Goal: Check status: Check status

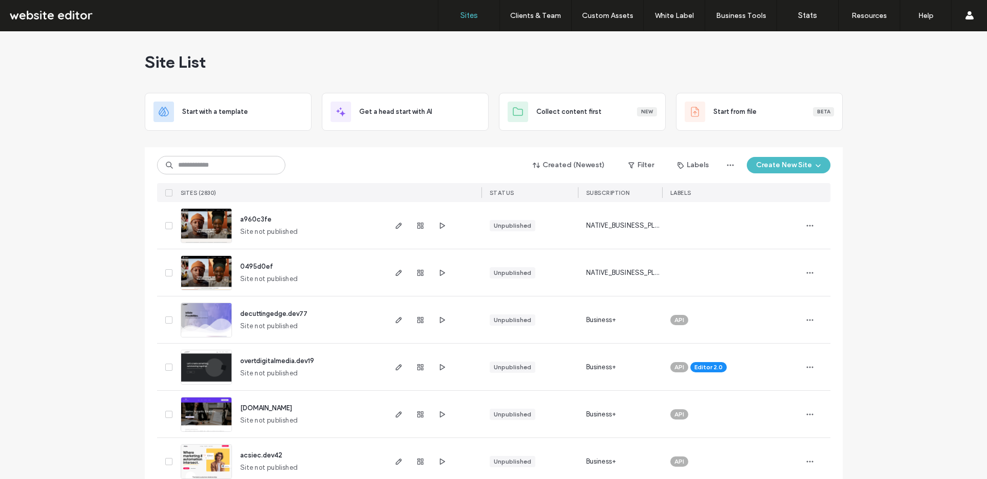
click at [724, 68] on div "Site List" at bounding box center [494, 62] width 698 height 62
click at [236, 166] on input at bounding box center [221, 165] width 128 height 18
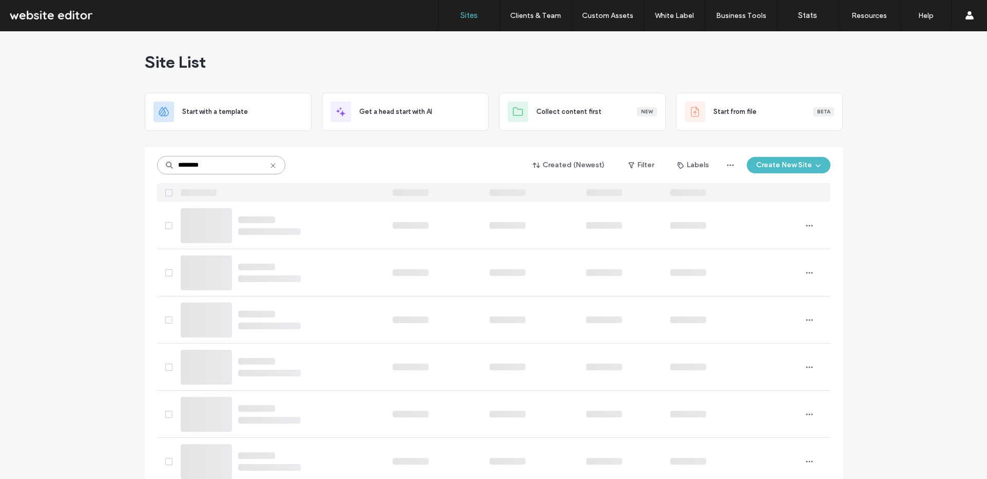
type input "********"
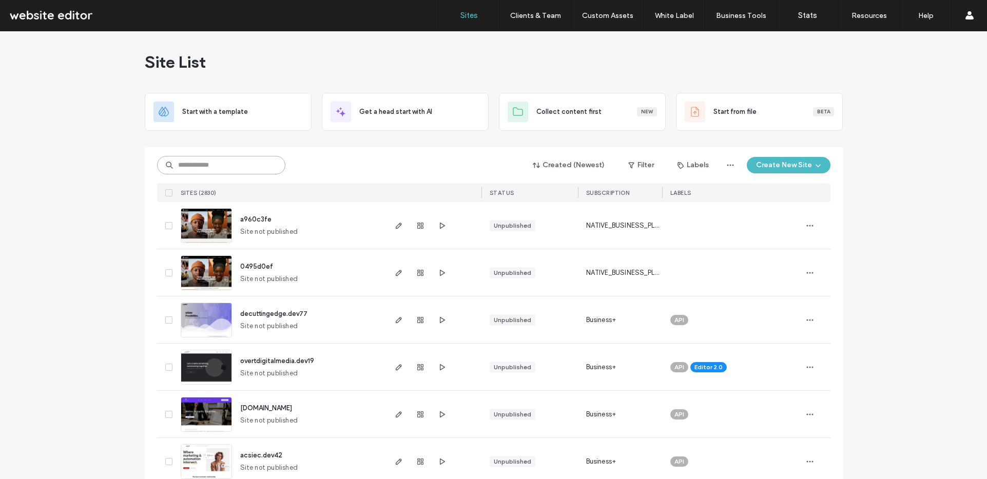
click at [218, 156] on input at bounding box center [221, 165] width 128 height 18
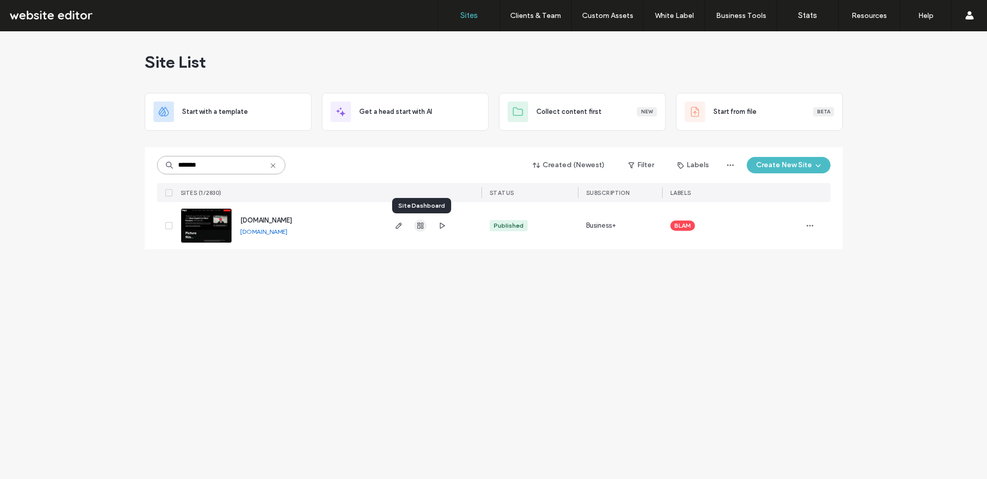
type input "*******"
click at [419, 223] on use "button" at bounding box center [420, 226] width 6 height 6
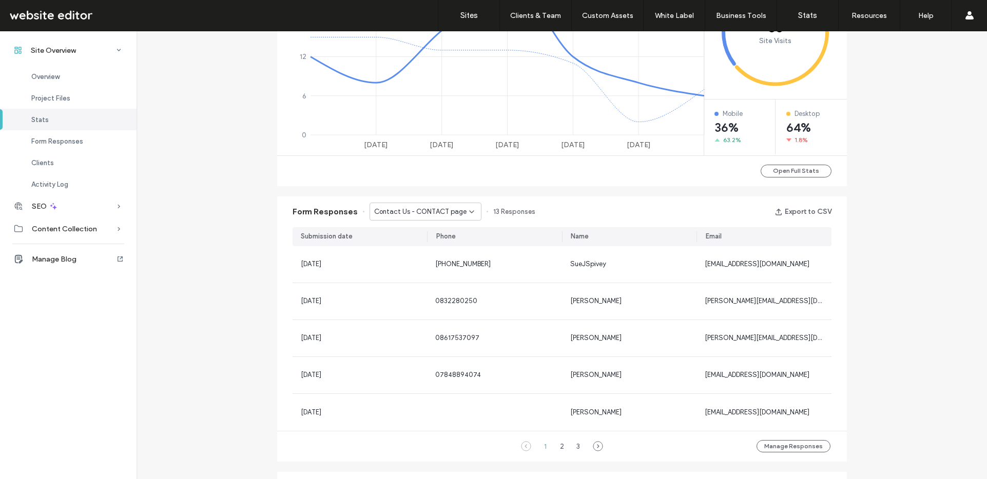
scroll to position [521, 0]
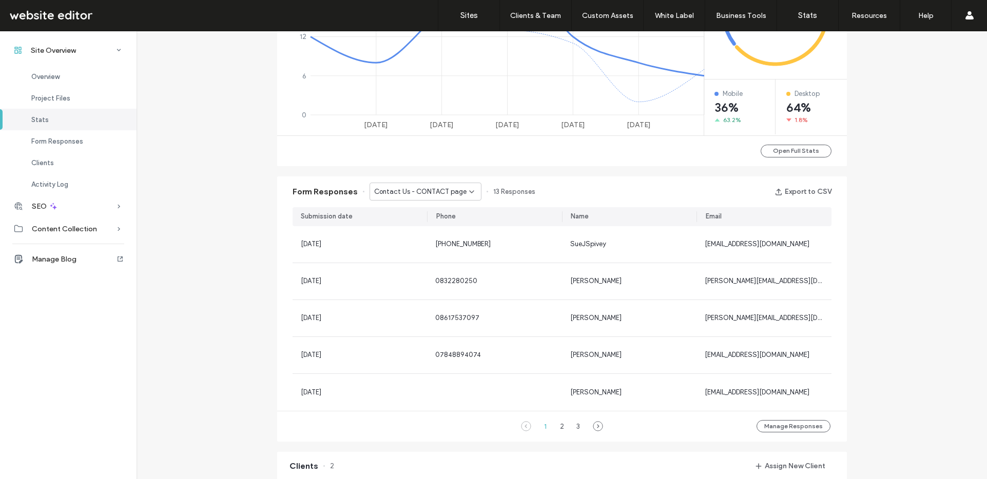
click at [468, 188] on icon at bounding box center [472, 192] width 8 height 8
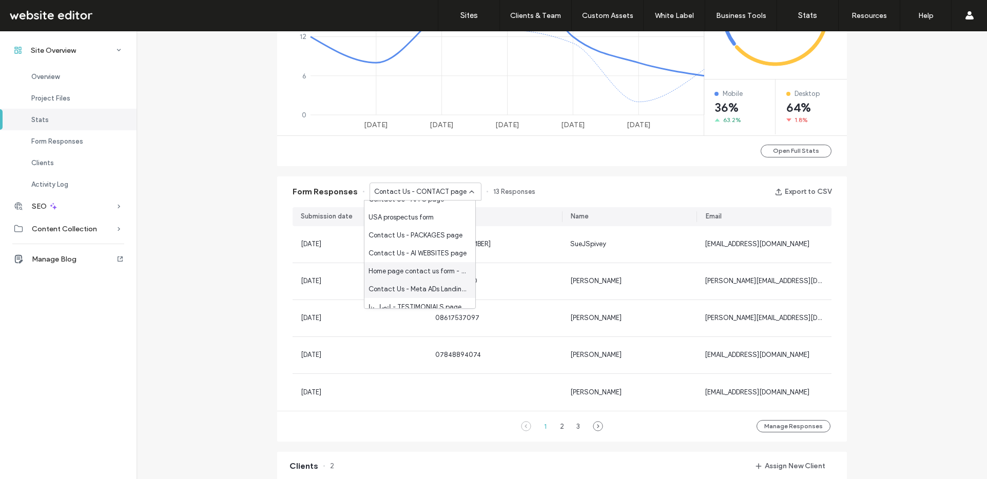
scroll to position [332, 0]
click at [448, 274] on span "Home page contact us form - Meta ADs Landing Page page" at bounding box center [418, 273] width 99 height 10
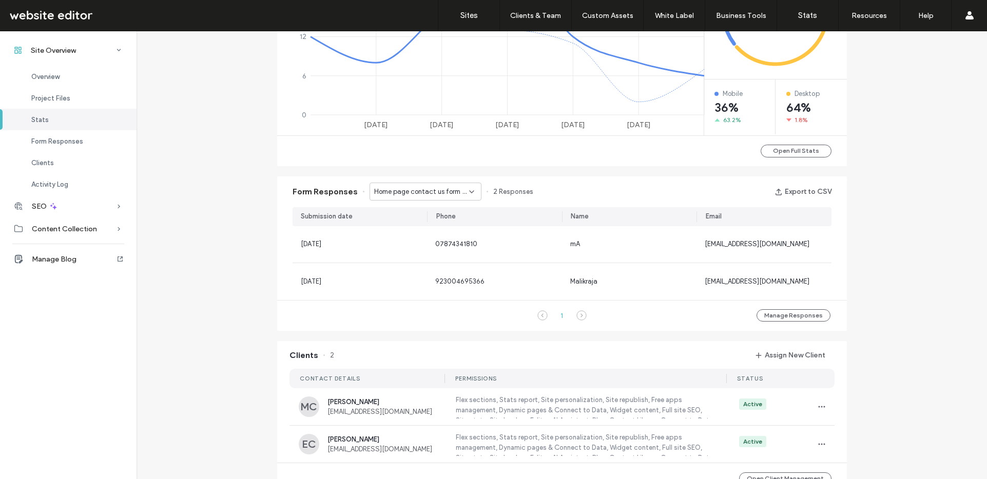
click at [468, 192] on icon at bounding box center [472, 192] width 8 height 8
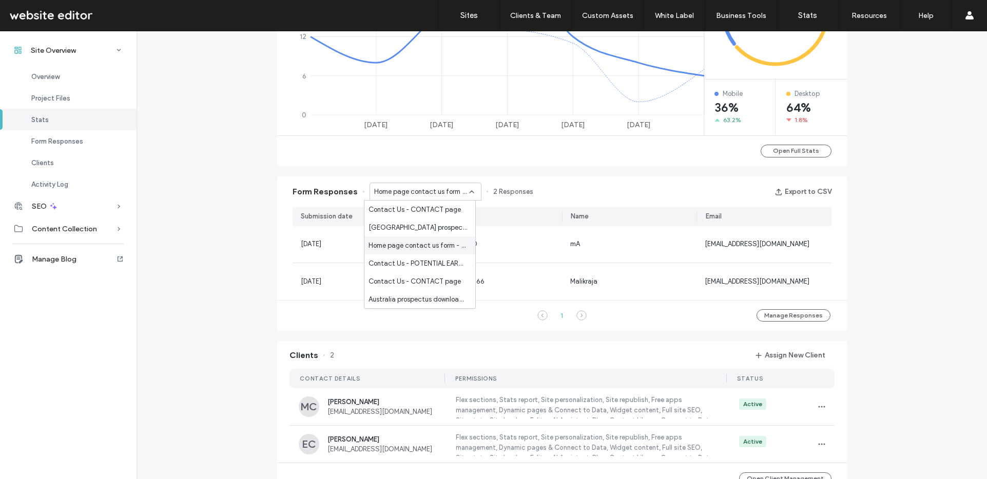
click at [452, 242] on span "Home page contact us form - HOME page" at bounding box center [418, 246] width 99 height 10
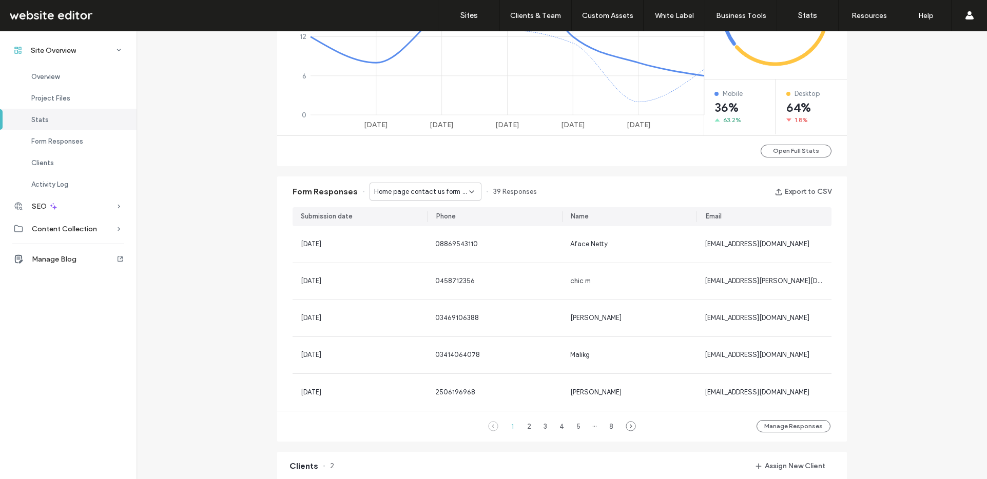
click at [468, 189] on icon at bounding box center [472, 192] width 8 height 8
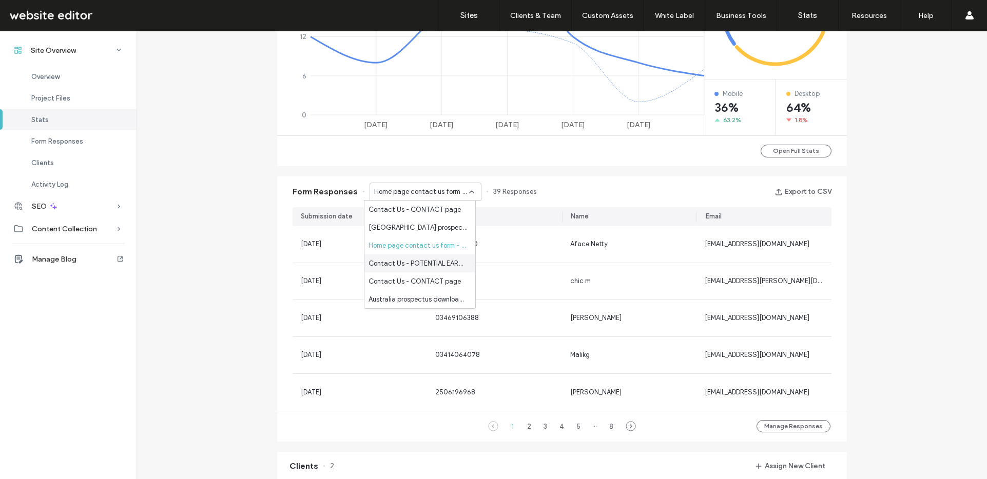
click at [450, 259] on span "Contact Us - POTENTIAL EARNINGS page" at bounding box center [418, 264] width 99 height 10
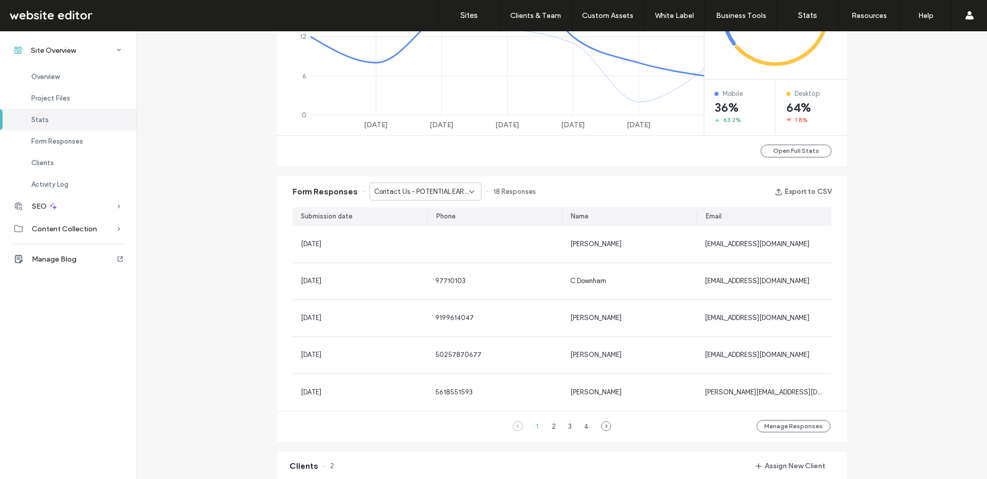
click at [468, 190] on icon at bounding box center [472, 192] width 8 height 8
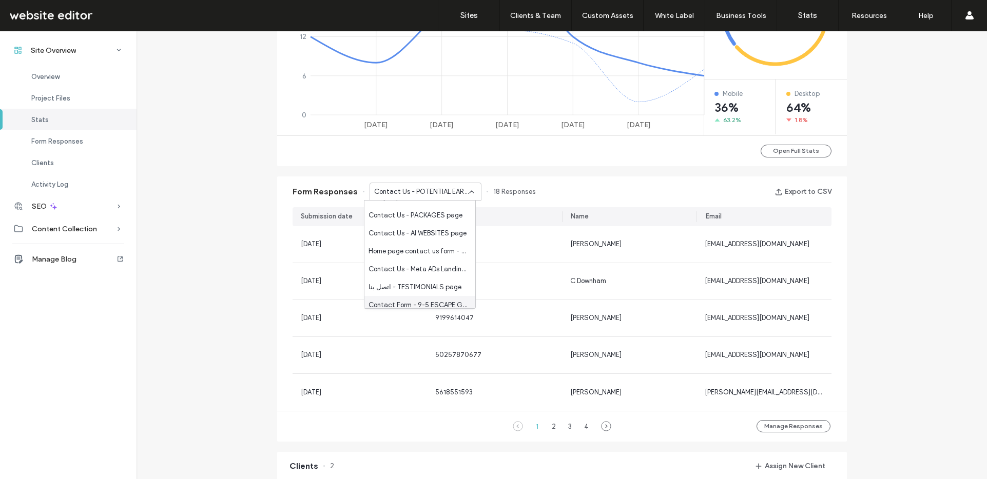
scroll to position [344, 0]
click at [454, 263] on span "Home page contact us form - Meta ADs Landing Page page" at bounding box center [418, 261] width 99 height 10
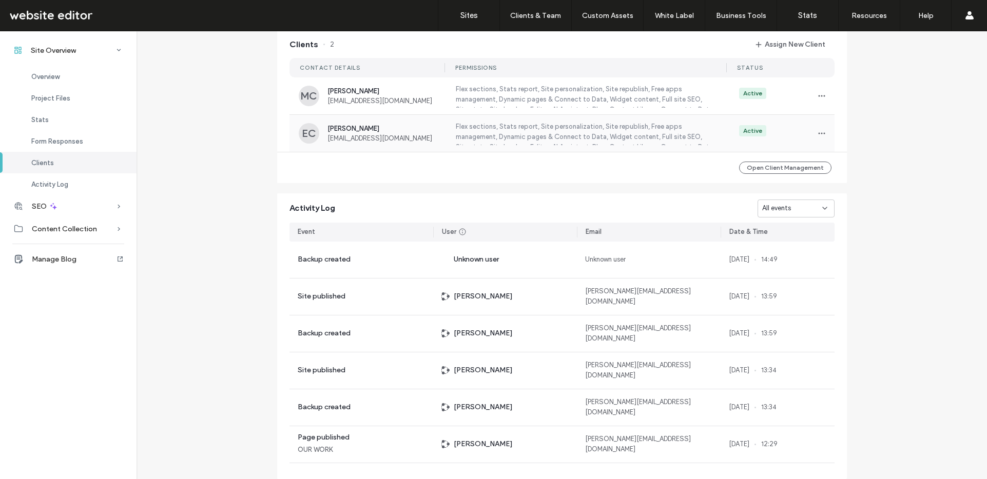
scroll to position [864, 0]
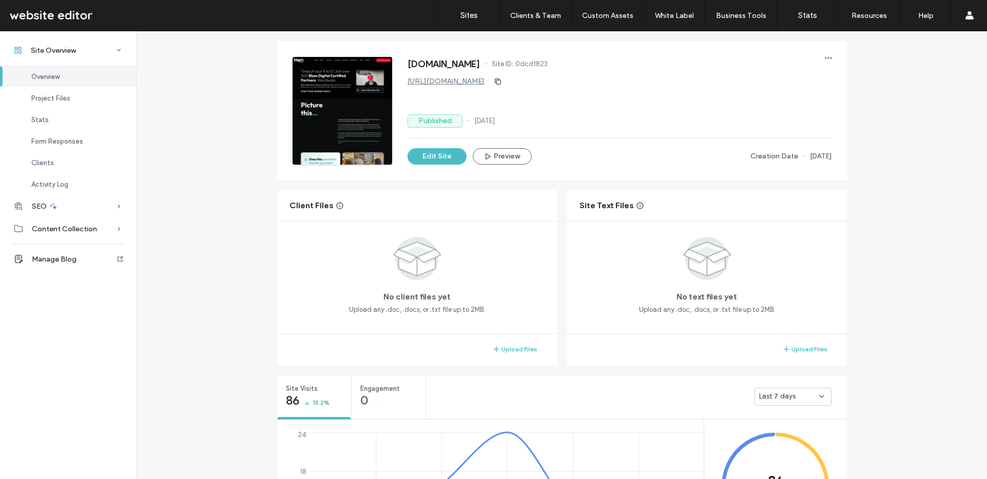
scroll to position [64, 0]
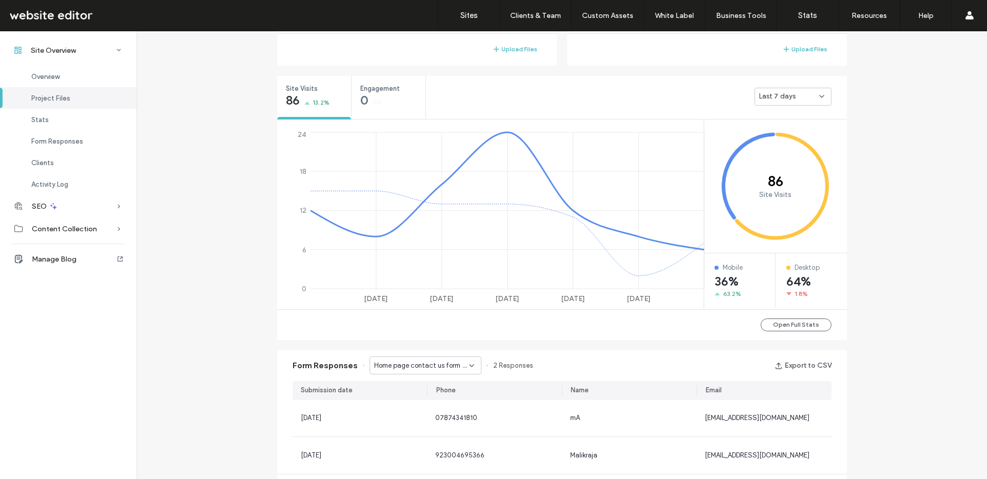
scroll to position [380, 0]
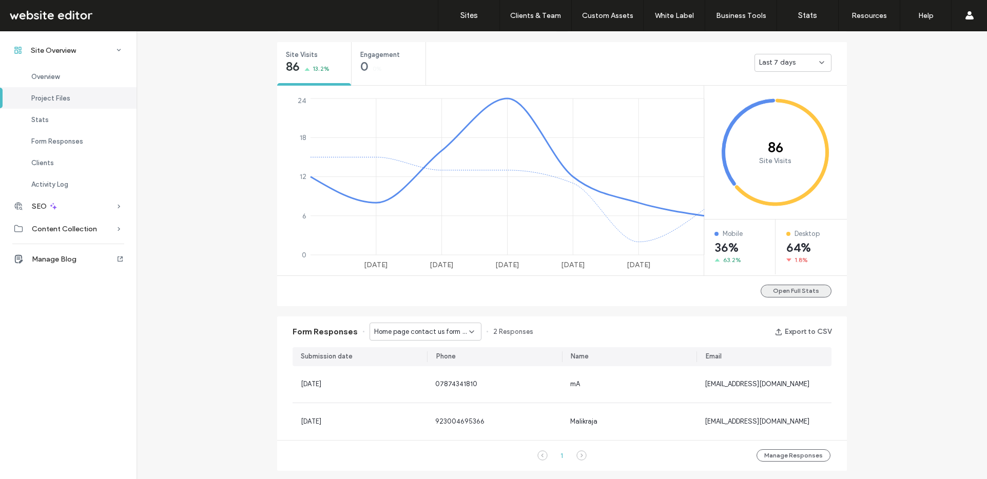
click at [792, 293] on button "Open Full Stats" at bounding box center [796, 291] width 71 height 13
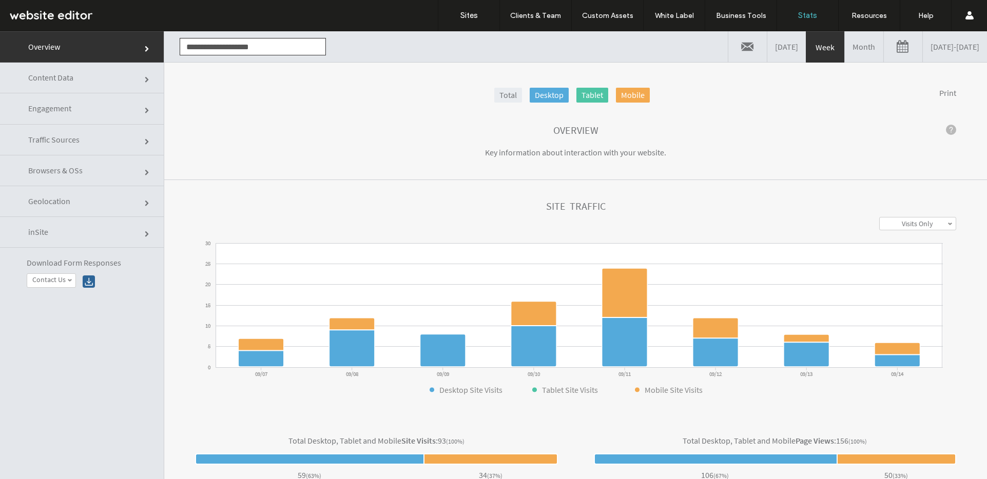
click at [60, 278] on label "Contact Us" at bounding box center [48, 280] width 33 height 9
click at [70, 316] on link "Form" at bounding box center [64, 320] width 74 height 12
click at [94, 107] on link "Engagement" at bounding box center [82, 108] width 164 height 31
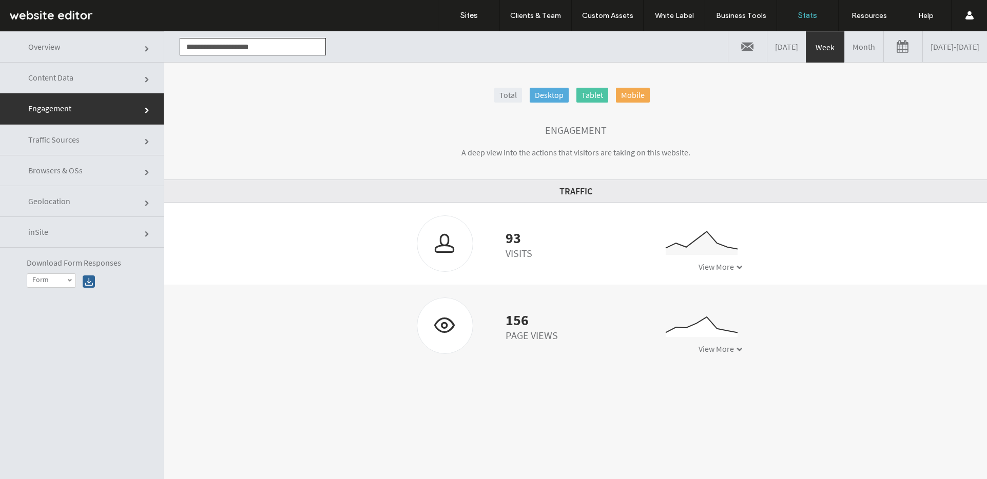
click at [118, 81] on link "Content Data" at bounding box center [82, 78] width 164 height 31
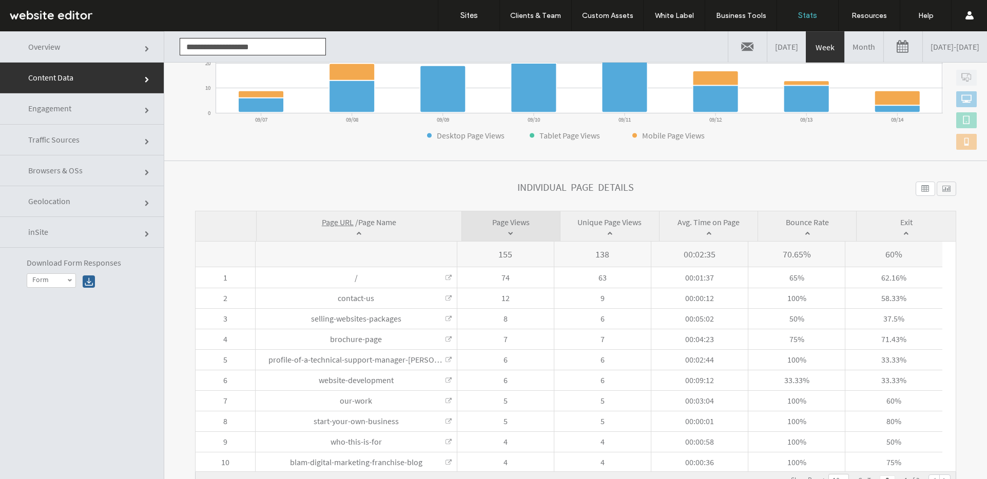
click at [81, 50] on link "Overview" at bounding box center [82, 46] width 164 height 31
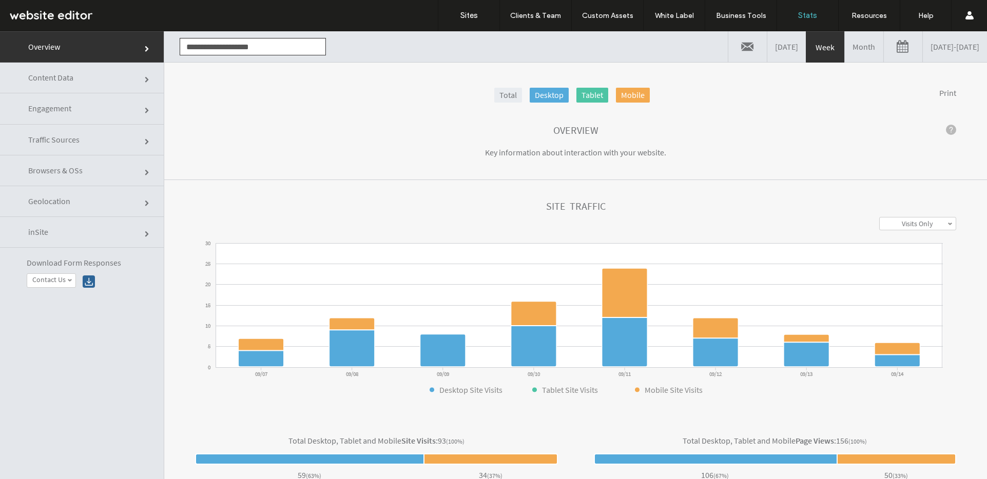
click at [106, 140] on link "Traffic Sources" at bounding box center [82, 140] width 164 height 31
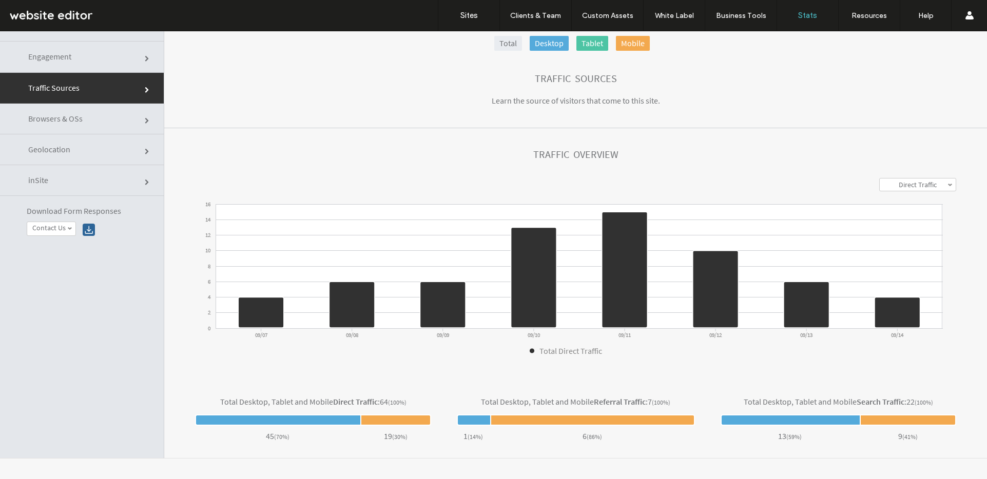
click at [108, 116] on link "Browsers & OSs" at bounding box center [82, 119] width 164 height 31
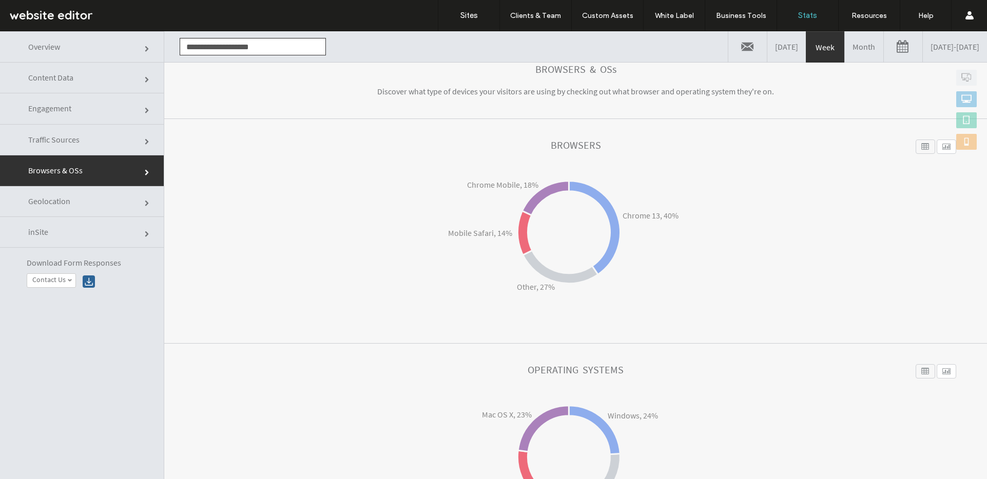
scroll to position [119, 0]
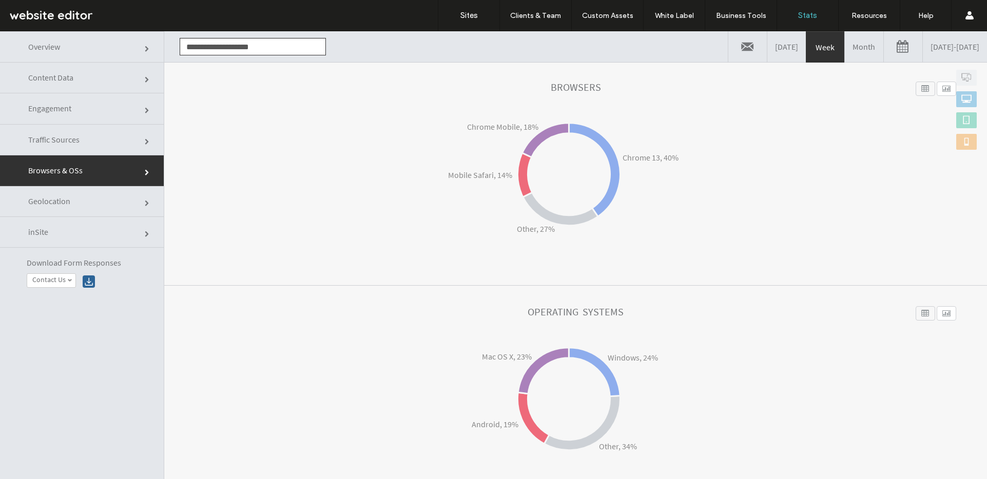
click at [110, 197] on link "Geolocation" at bounding box center [82, 201] width 164 height 31
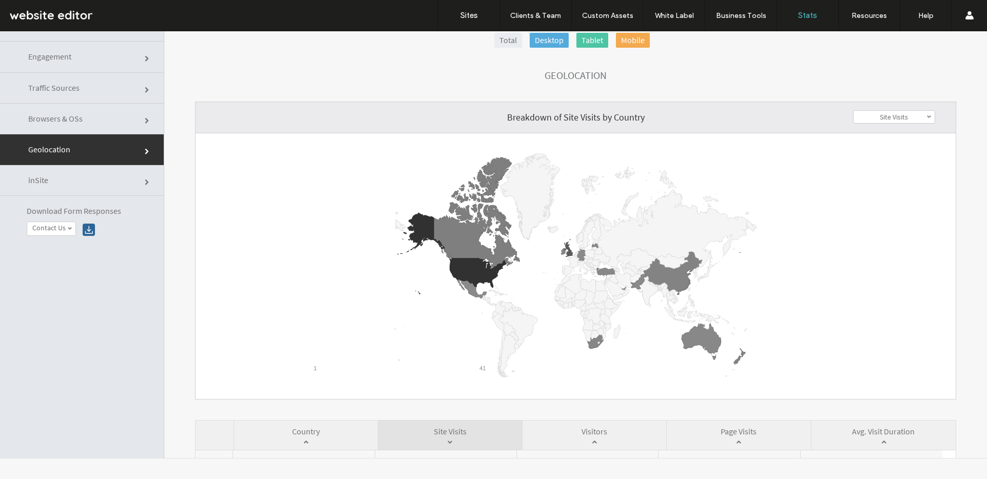
scroll to position [0, 0]
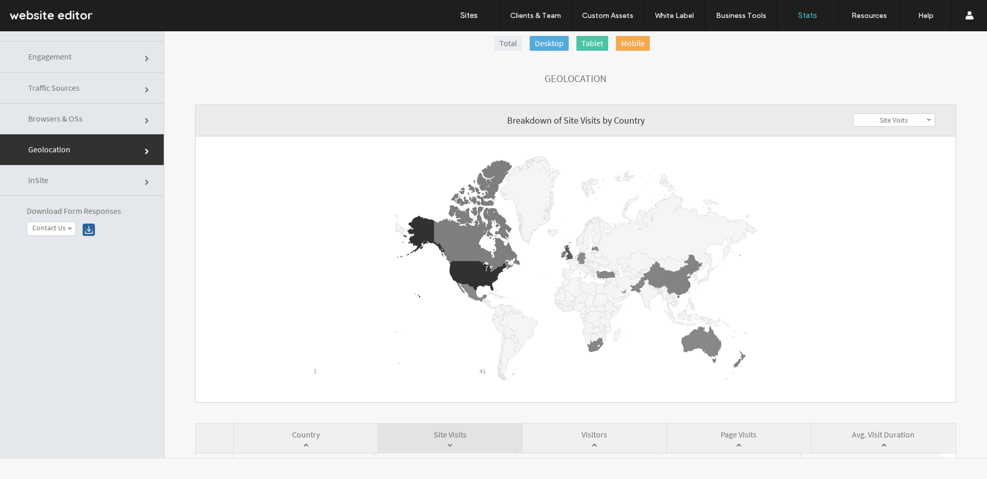
click at [880, 118] on label "Site Visits" at bounding box center [894, 119] width 28 height 9
click at [883, 147] on label "Visitors" at bounding box center [894, 145] width 22 height 9
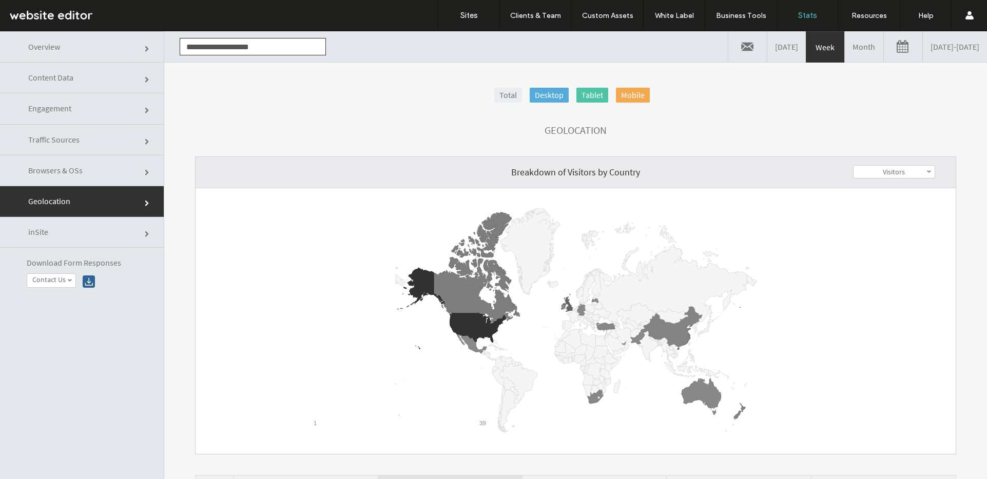
click at [845, 52] on link "Month" at bounding box center [864, 46] width 38 height 31
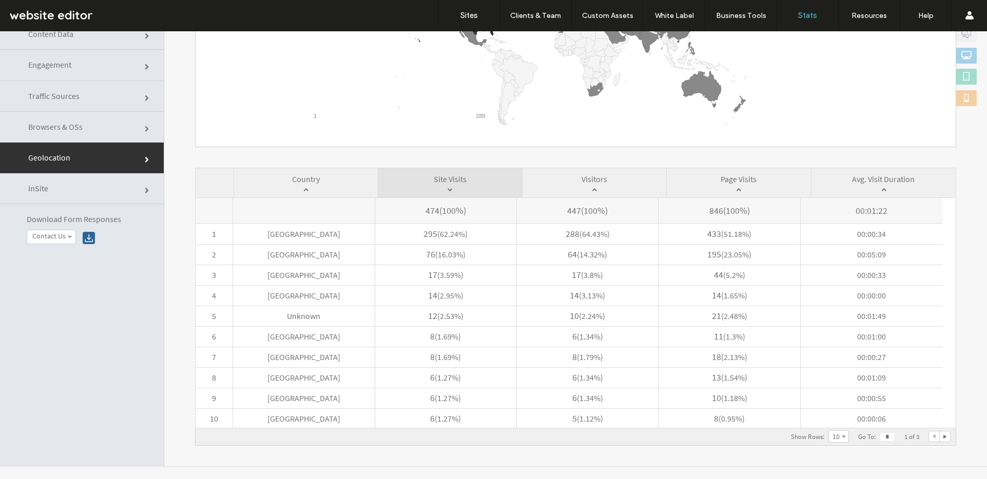
scroll to position [52, 0]
